Goal: Find specific page/section: Find specific page/section

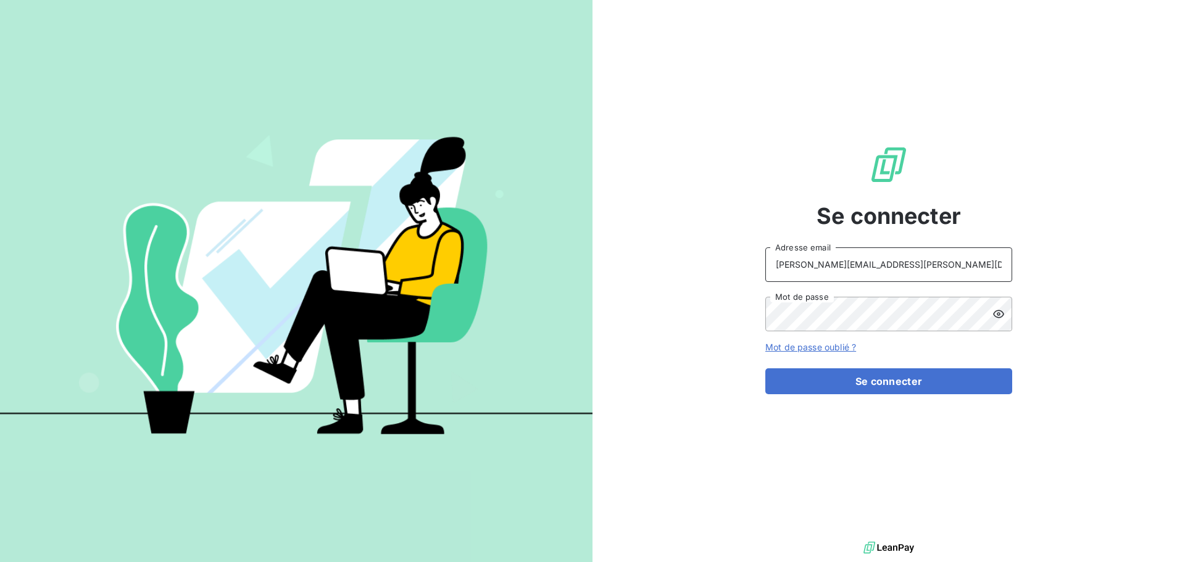
click at [902, 262] on input "[PERSON_NAME][EMAIL_ADDRESS][PERSON_NAME][DOMAIN_NAME]" at bounding box center [888, 264] width 247 height 35
type input "[EMAIL_ADDRESS][PERSON_NAME][DOMAIN_NAME]"
click at [877, 379] on button "Se connecter" at bounding box center [888, 381] width 247 height 26
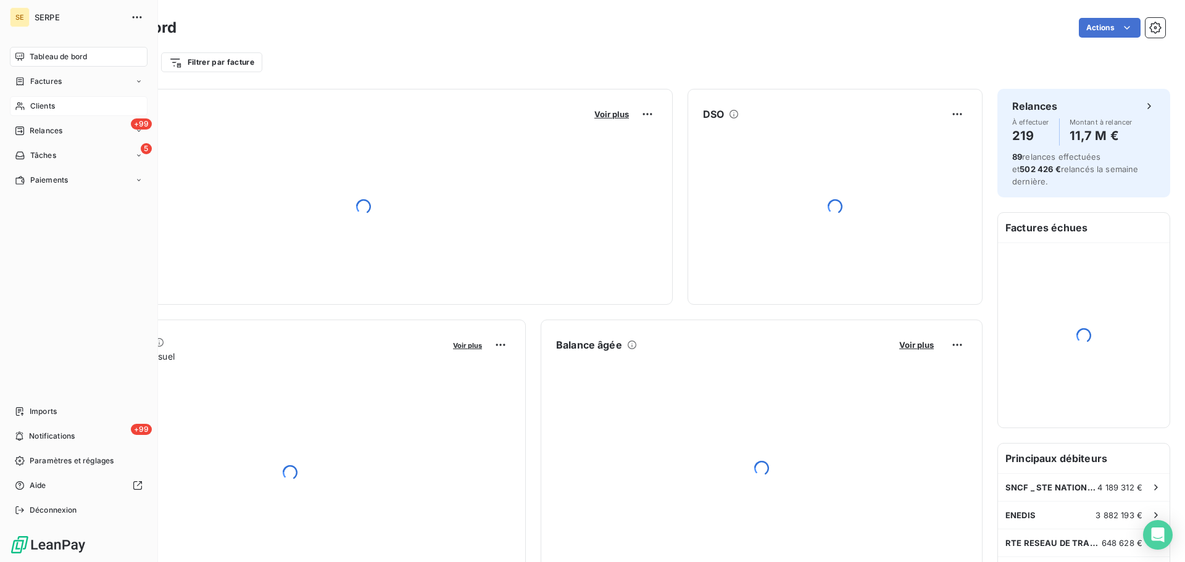
click at [55, 99] on div "Clients" at bounding box center [79, 106] width 138 height 20
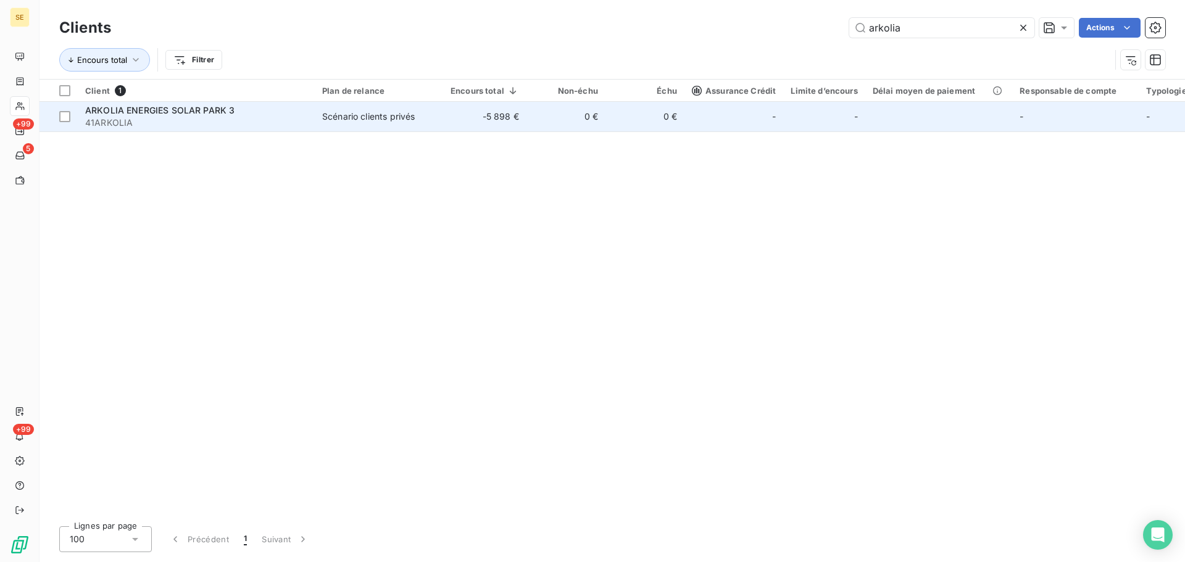
type input "arkolia"
click at [155, 106] on span "ARKOLIA ENERGIES SOLAR PARK 3" at bounding box center [159, 110] width 149 height 10
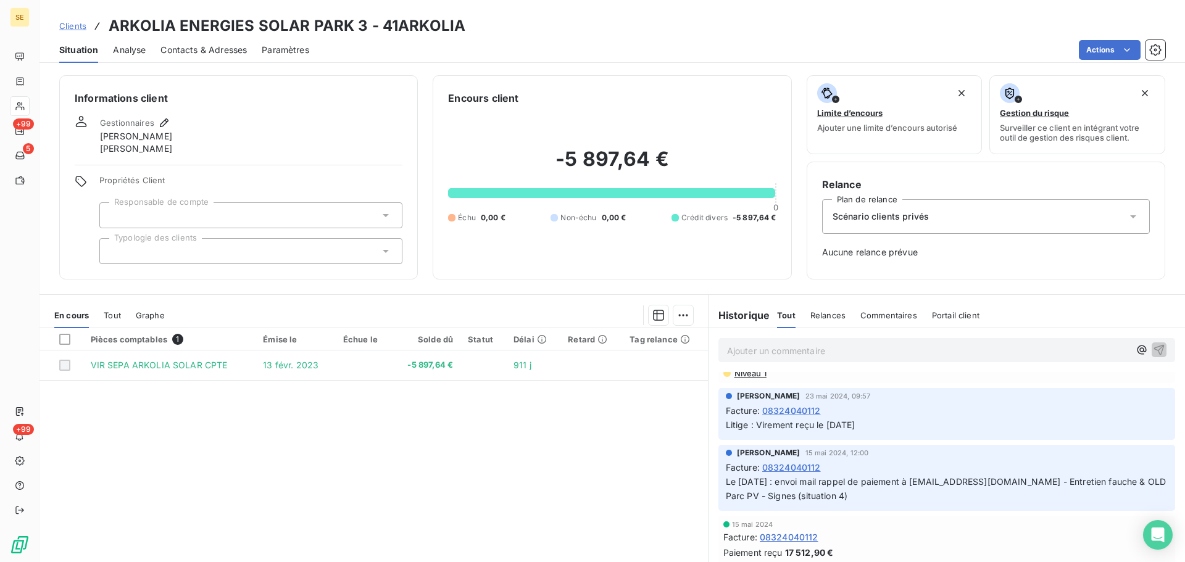
scroll to position [555, 0]
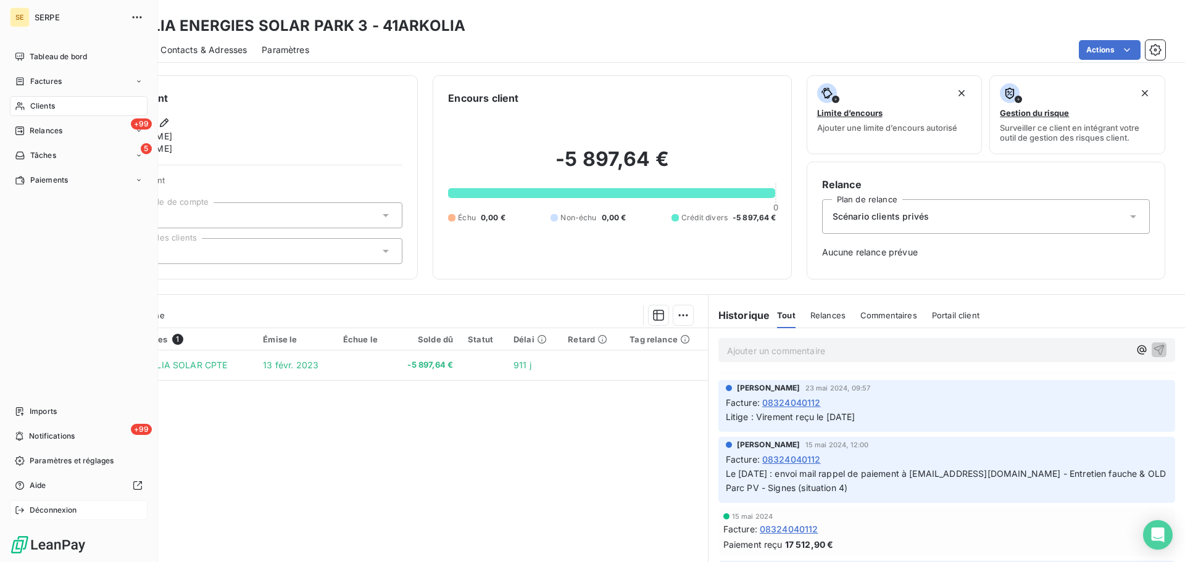
click at [66, 514] on span "Déconnexion" at bounding box center [54, 510] width 48 height 11
